Goal: Register for event/course

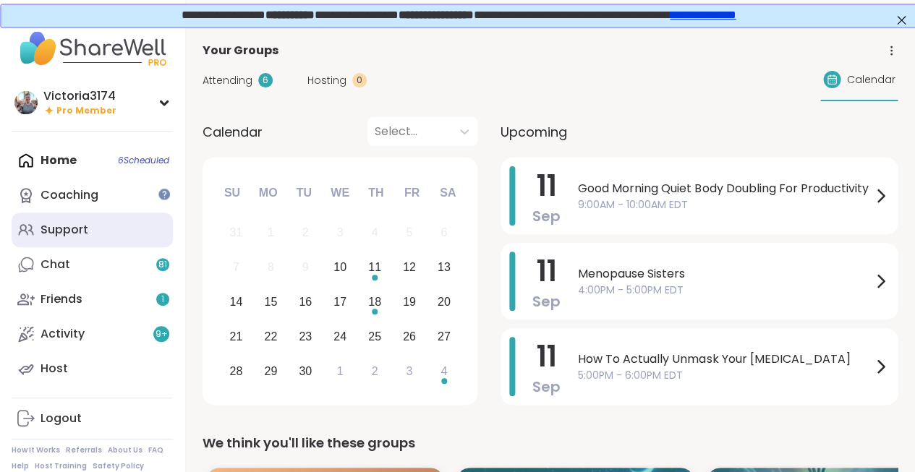
click at [63, 226] on div "Support" at bounding box center [64, 230] width 48 height 16
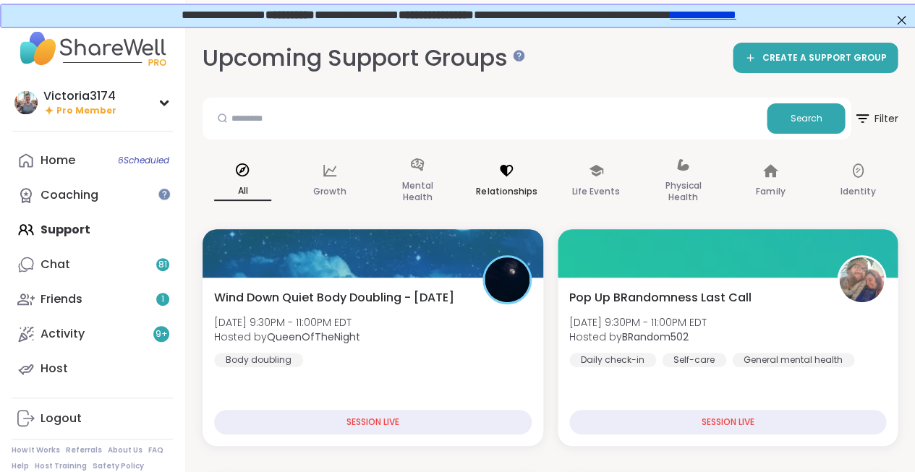
click at [486, 192] on p "Relationships" at bounding box center [506, 191] width 61 height 17
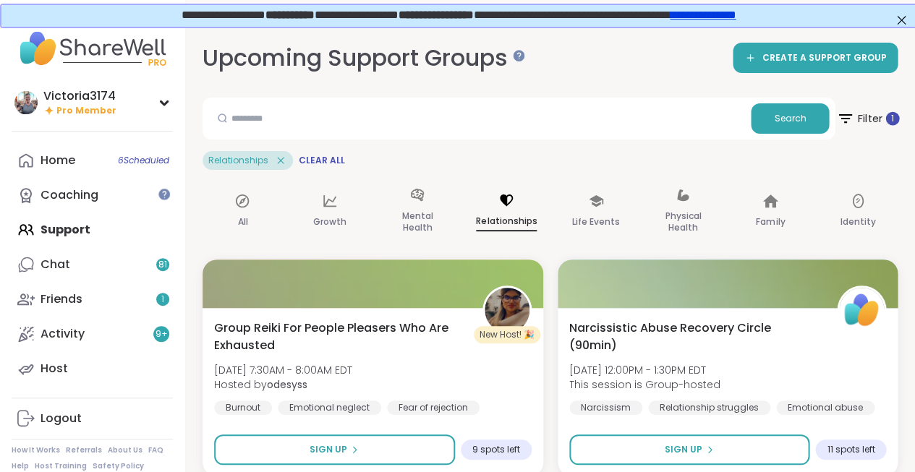
click at [867, 118] on span "Filter 1" at bounding box center [867, 118] width 63 height 36
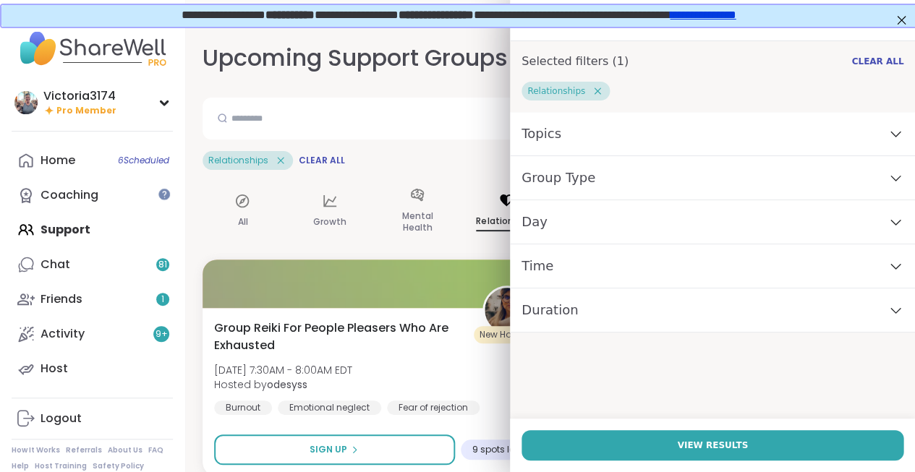
click at [594, 88] on icon at bounding box center [597, 91] width 7 height 7
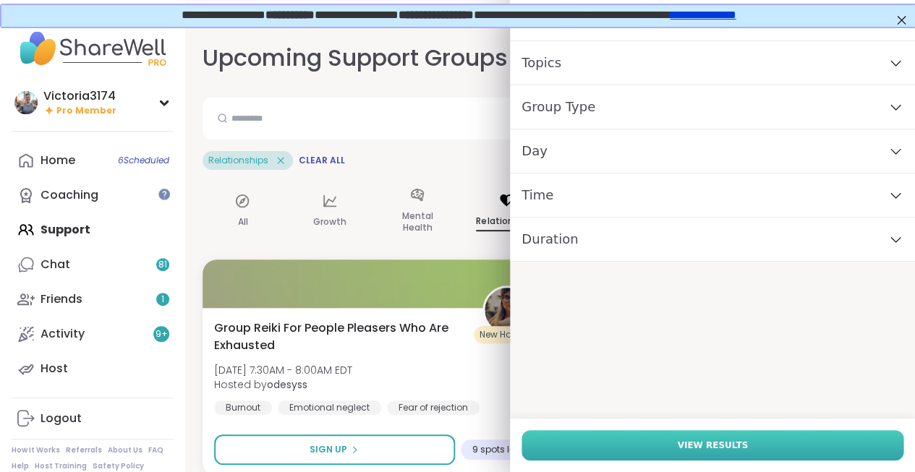
click at [641, 443] on button "View Results" at bounding box center [712, 445] width 382 height 30
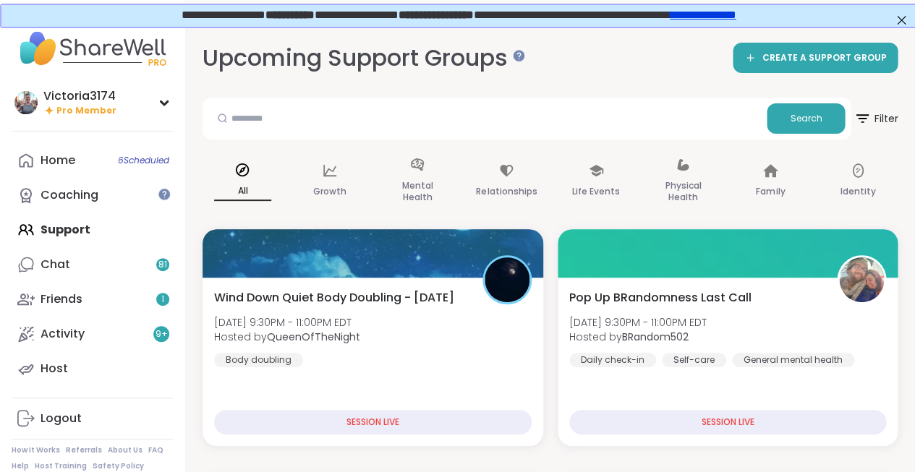
click at [69, 226] on div "Home 6 Scheduled Coaching Support Chat 81 Friends 1 Activity 9 + Host" at bounding box center [92, 264] width 161 height 243
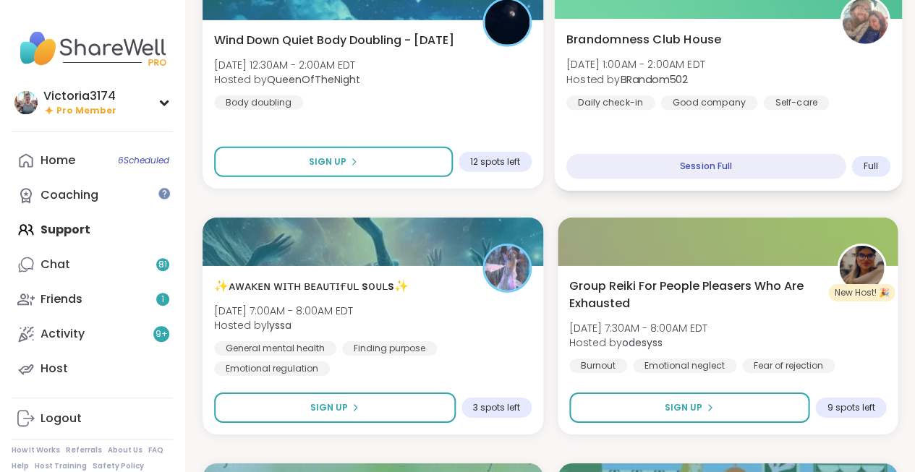
scroll to position [1011, 0]
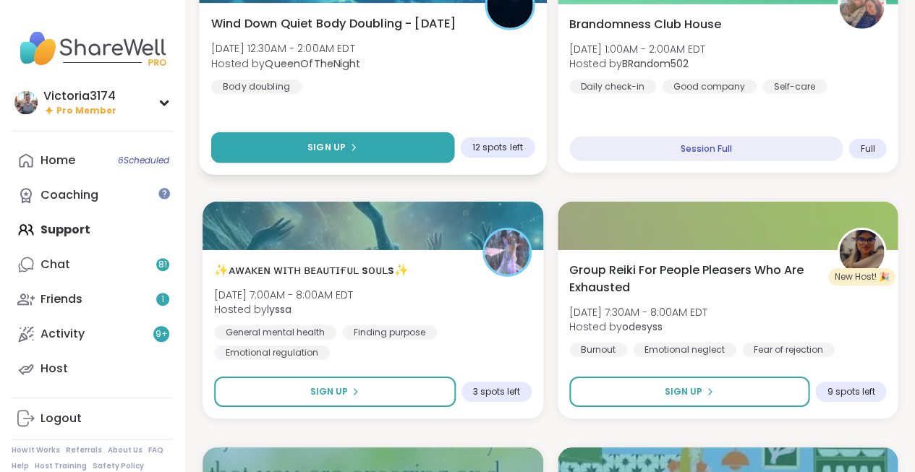
click at [372, 149] on button "Sign Up" at bounding box center [332, 147] width 243 height 31
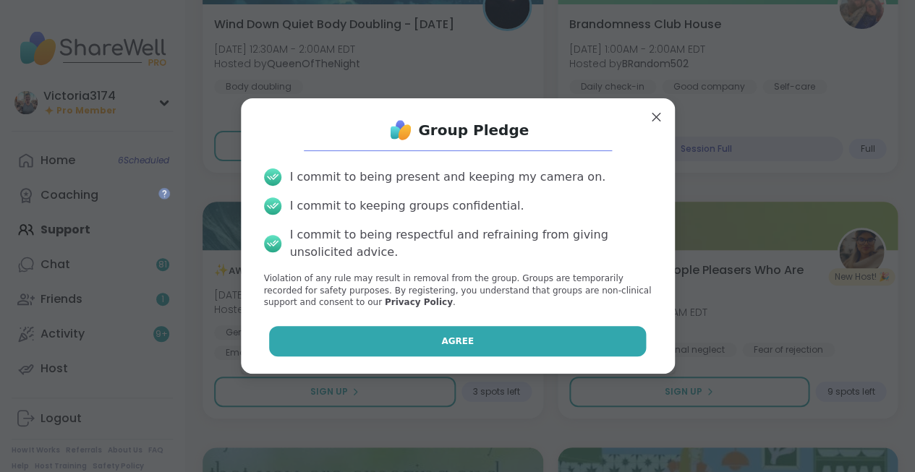
click at [448, 341] on span "Agree" at bounding box center [457, 341] width 33 height 13
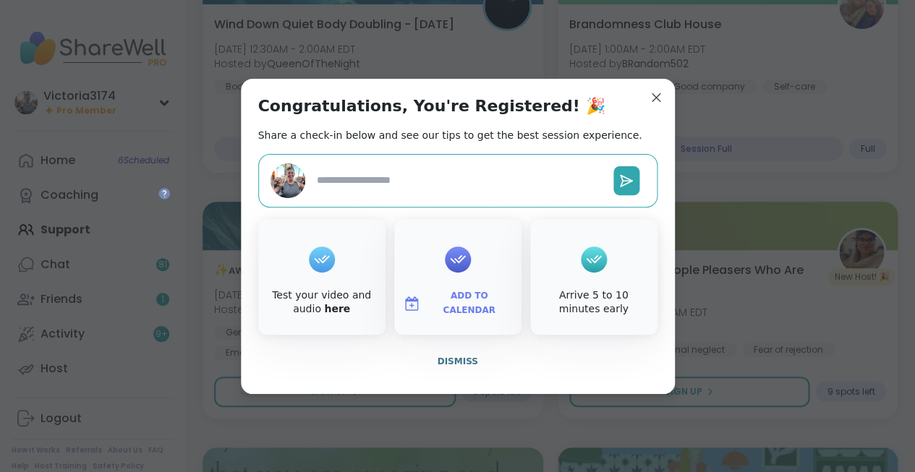
type textarea "*"
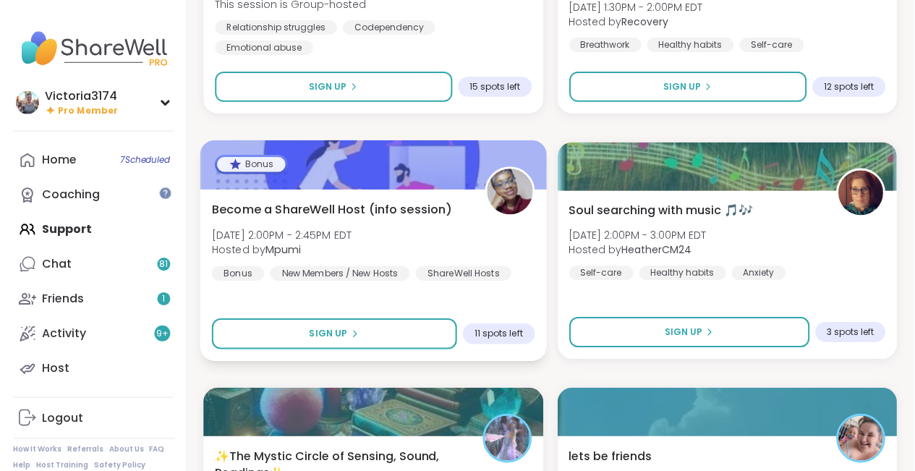
scroll to position [2791, 0]
